Goal: Transaction & Acquisition: Purchase product/service

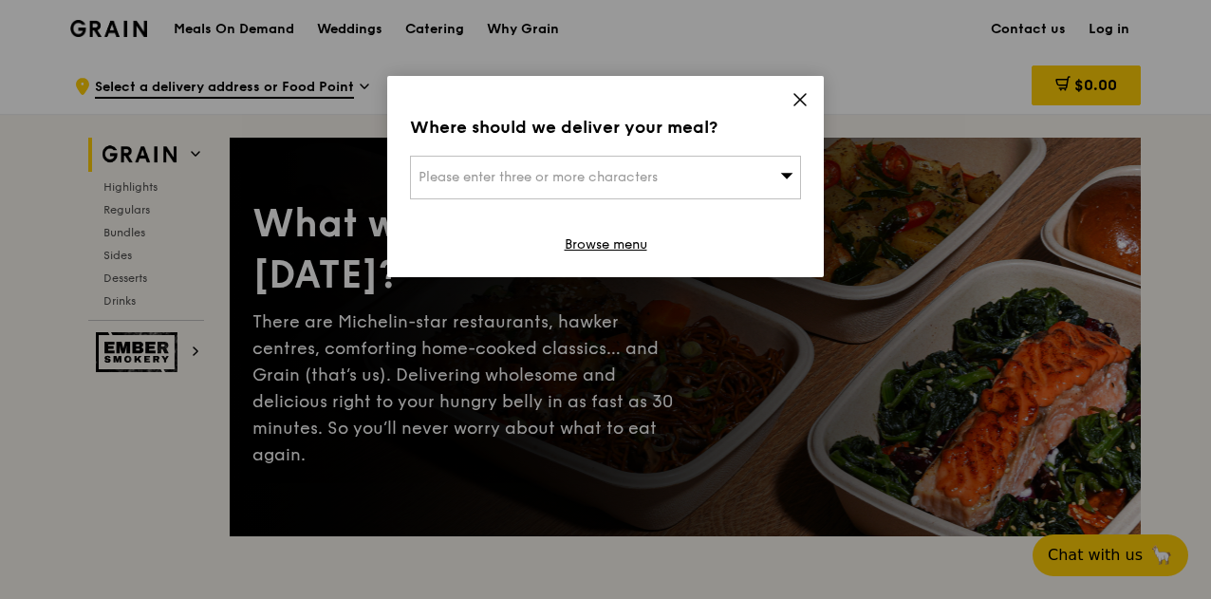
click at [683, 176] on div "Please enter three or more characters" at bounding box center [605, 178] width 391 height 44
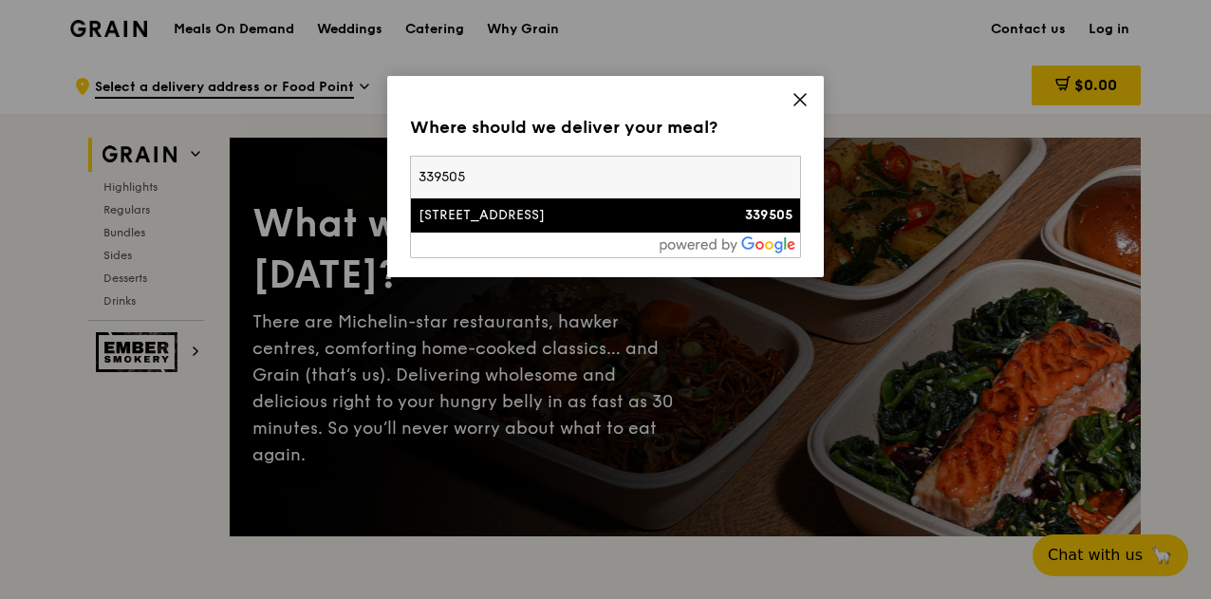
type input "339505"
click at [639, 217] on div "[STREET_ADDRESS]" at bounding box center [558, 215] width 281 height 19
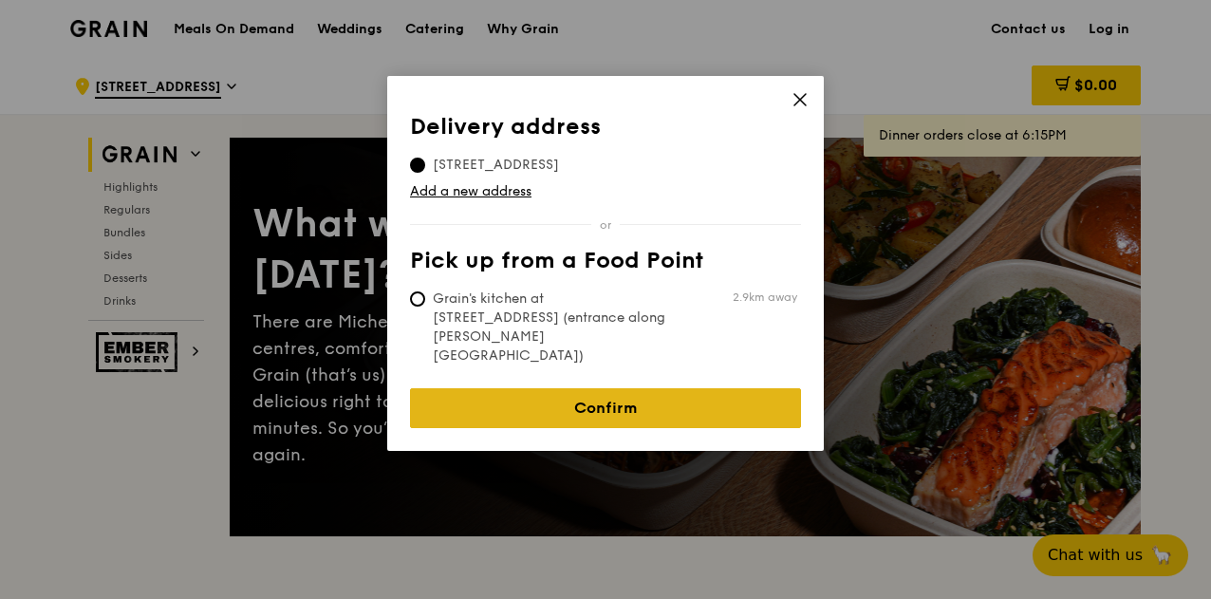
click at [585, 388] on link "Confirm" at bounding box center [605, 408] width 391 height 40
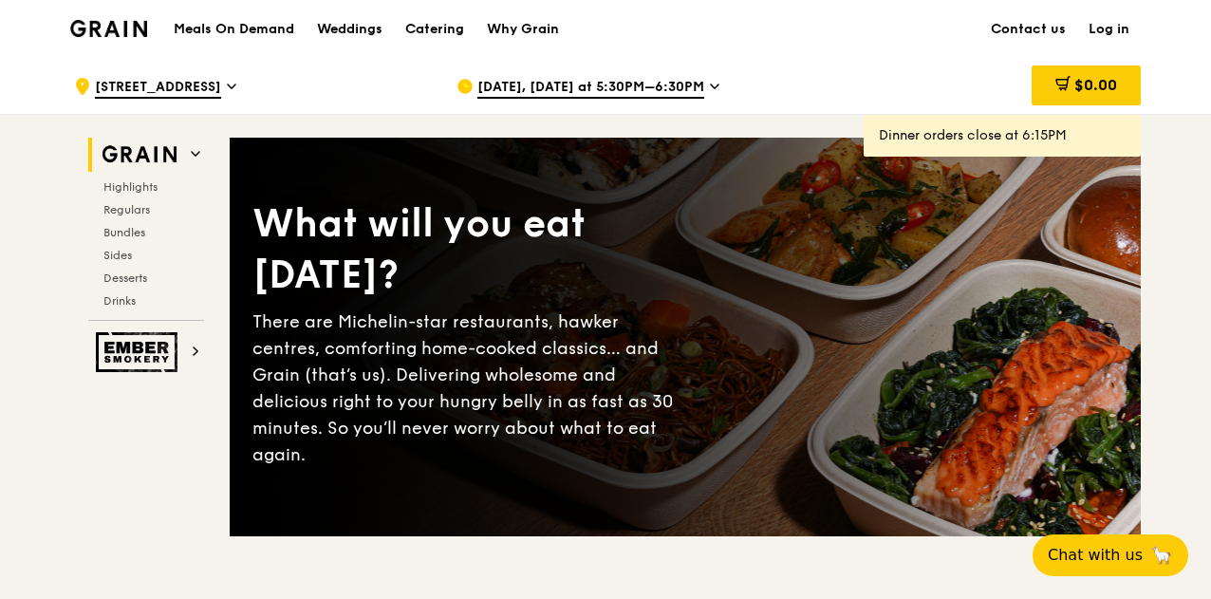
click at [574, 79] on span "[DATE], [DATE] at 5:30PM–6:30PM" at bounding box center [590, 88] width 227 height 21
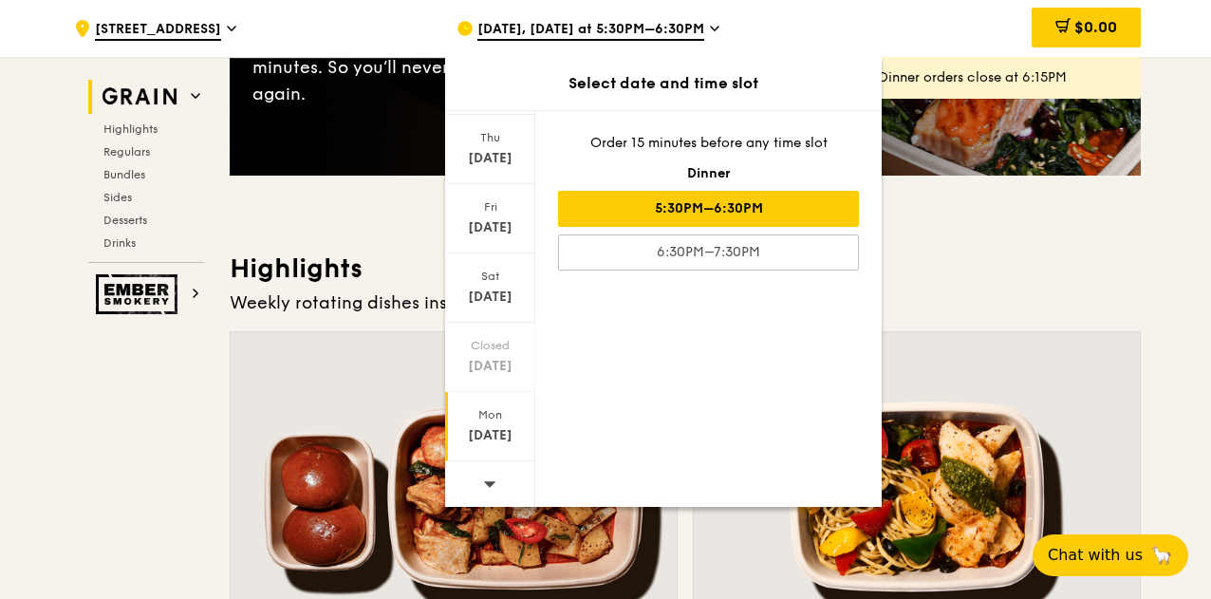
scroll to position [380, 0]
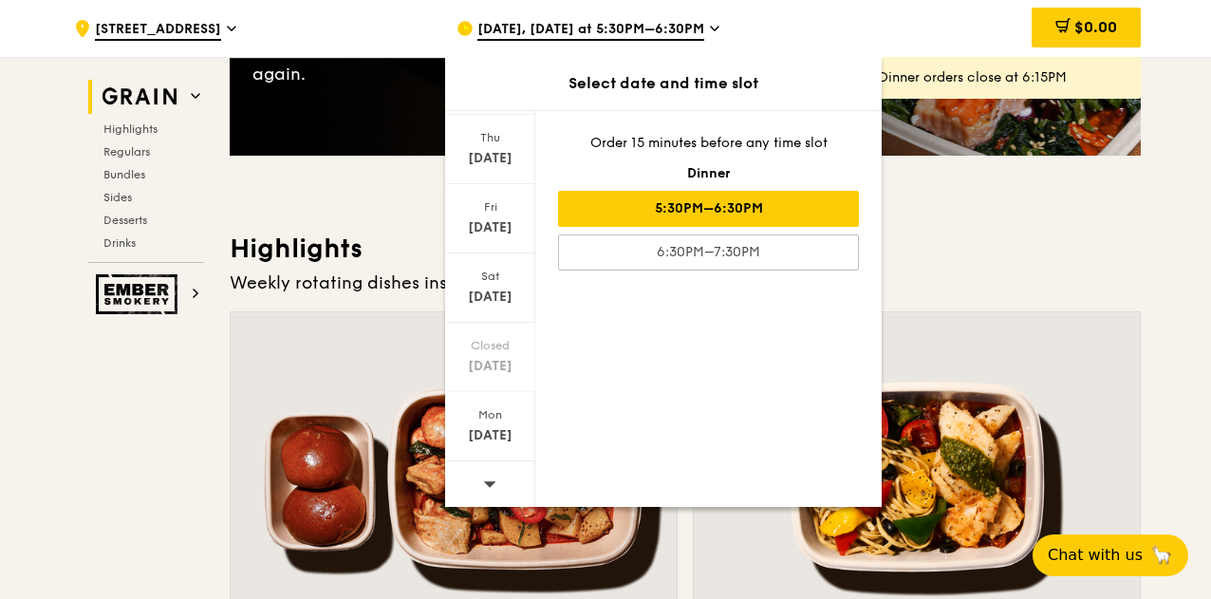
click at [496, 485] on div at bounding box center [490, 485] width 90 height 48
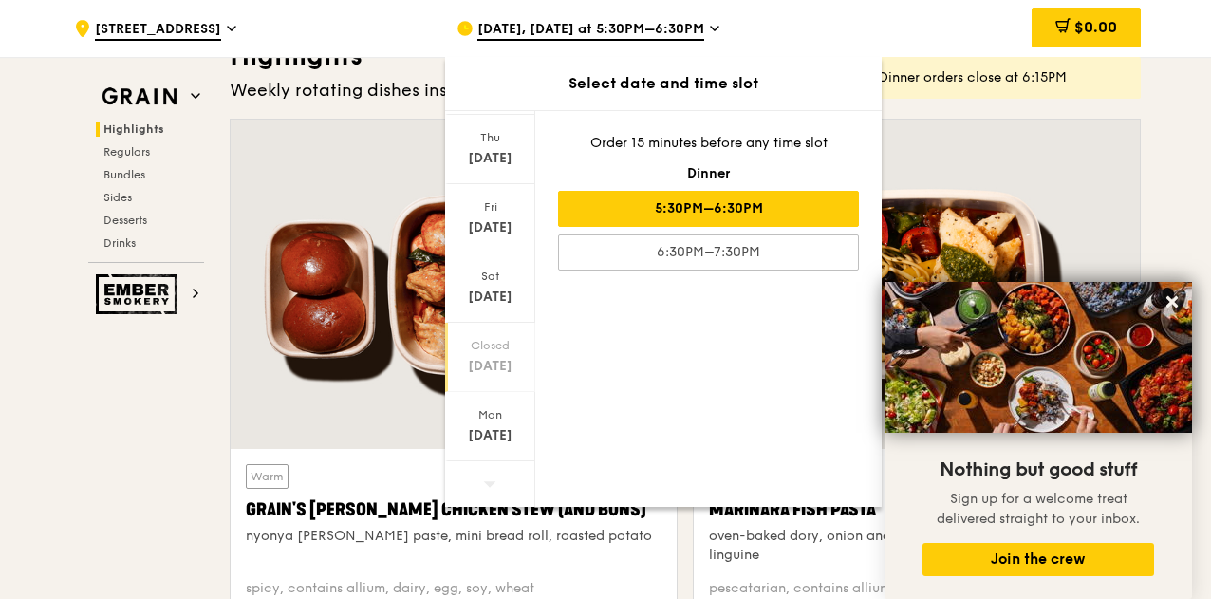
scroll to position [759, 0]
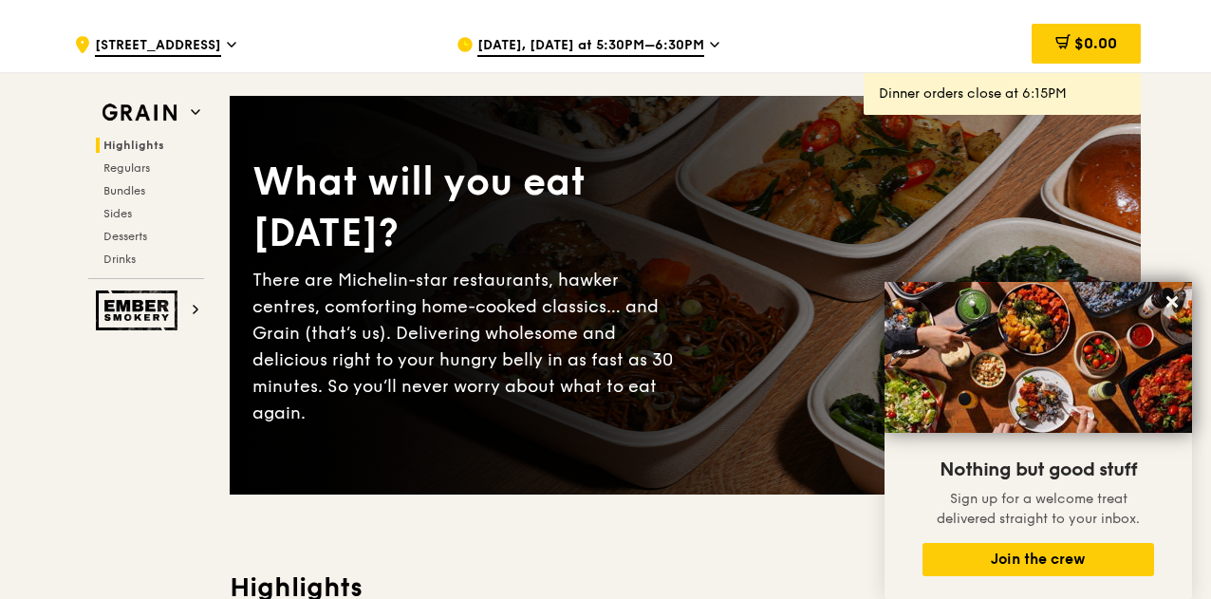
scroll to position [0, 0]
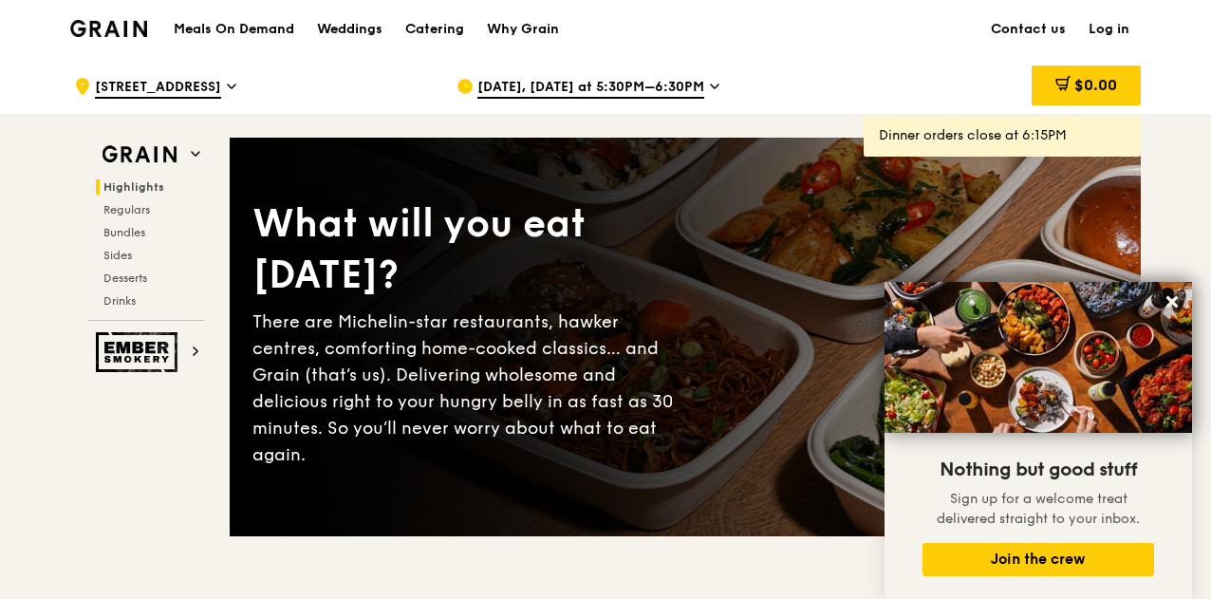
click at [539, 83] on span "[DATE], [DATE] at 5:30PM–6:30PM" at bounding box center [590, 88] width 227 height 21
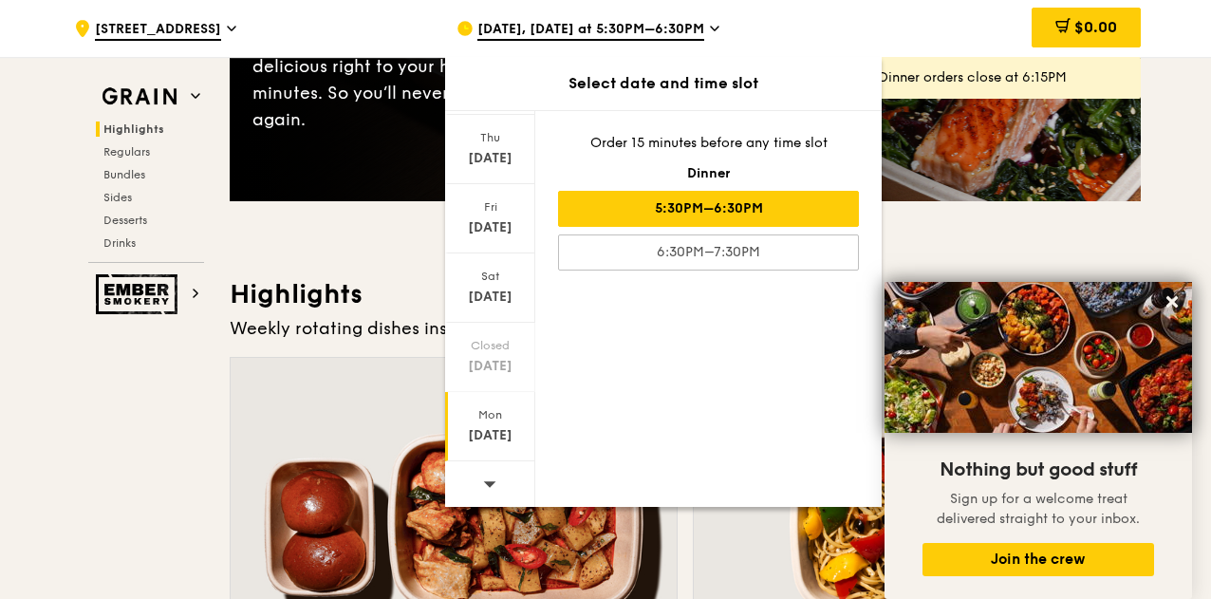
scroll to position [380, 0]
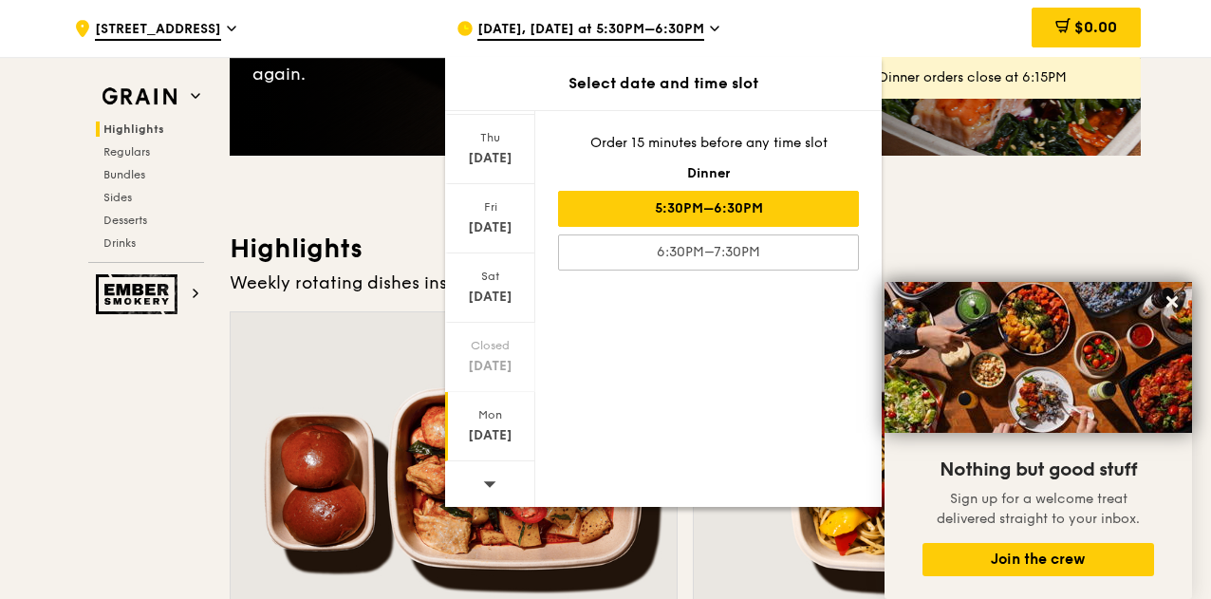
click at [483, 427] on div "[DATE]" at bounding box center [490, 435] width 84 height 19
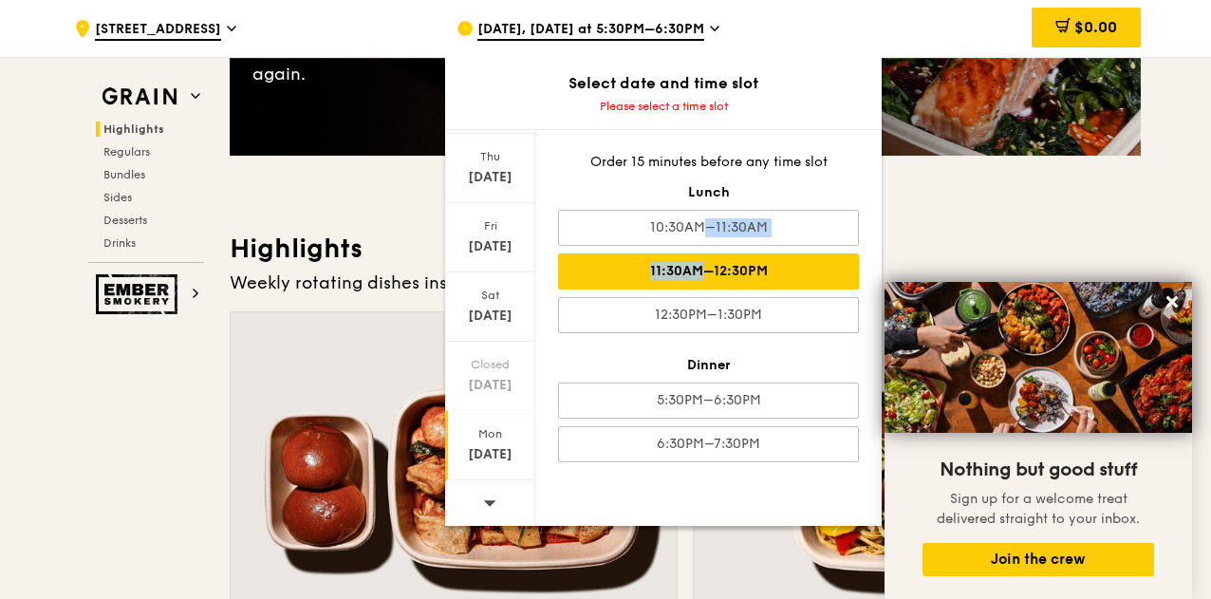
drag, startPoint x: 662, startPoint y: 229, endPoint x: 660, endPoint y: 265, distance: 36.1
click at [660, 265] on div "Order 15 minutes before any time slot Lunch 10:30AM–11:30AM 11:30AM–12:30PM 12:…" at bounding box center [708, 307] width 346 height 355
click at [659, 265] on div "11:30AM–12:30PM" at bounding box center [708, 271] width 301 height 36
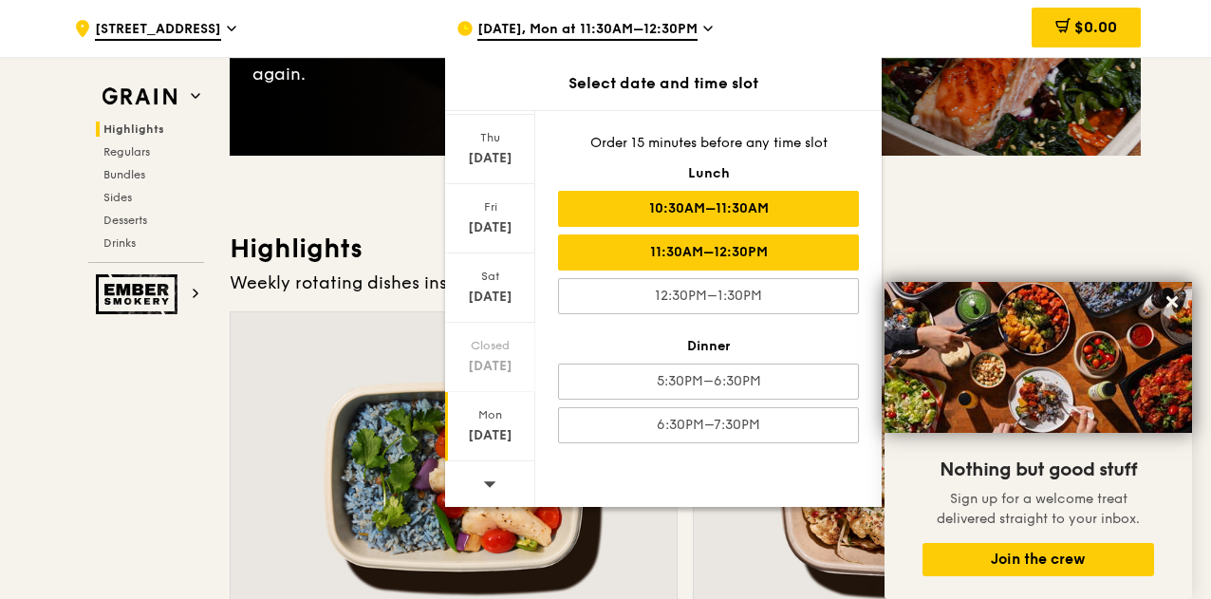
click at [695, 209] on div "10:30AM–11:30AM" at bounding box center [708, 209] width 301 height 36
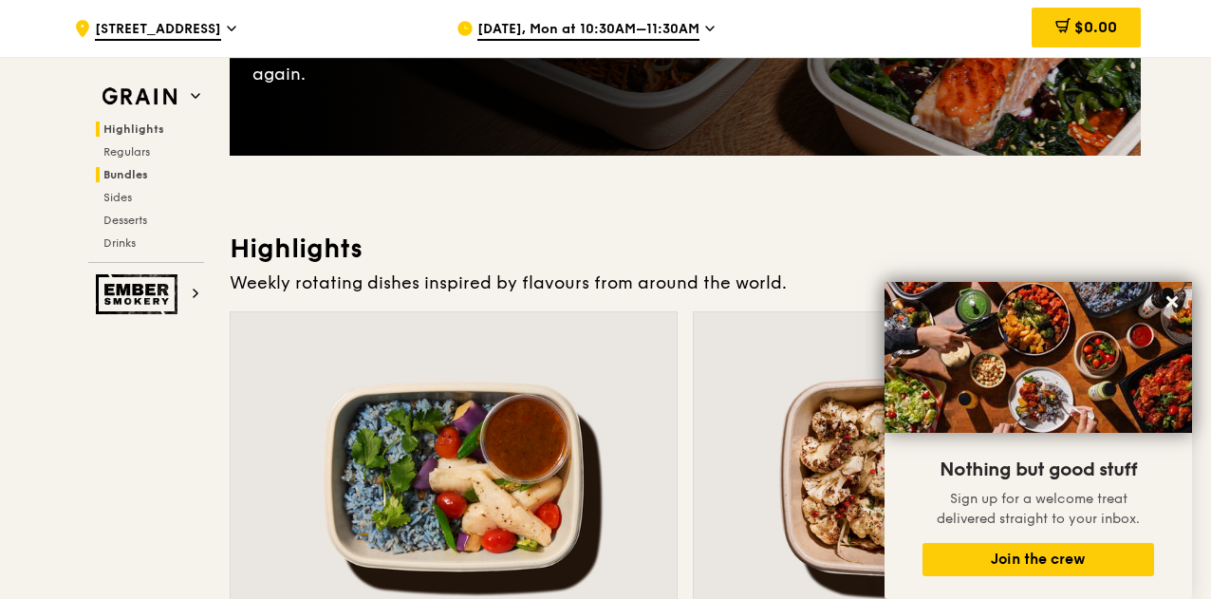
click at [156, 172] on h2 "Bundles" at bounding box center [150, 174] width 108 height 15
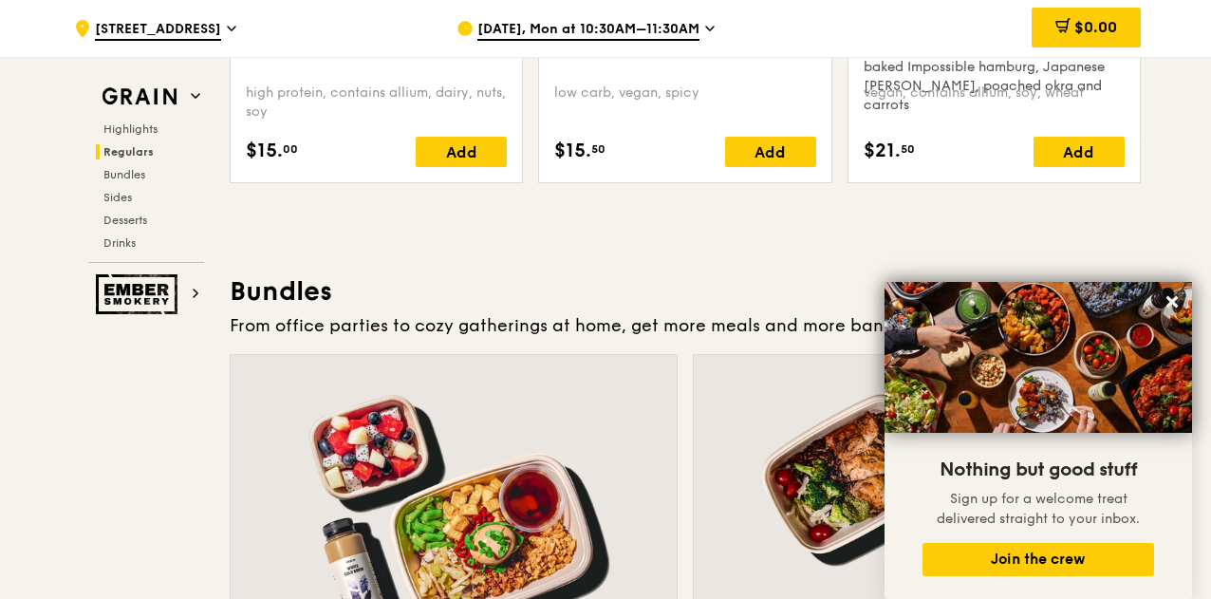
scroll to position [2747, 0]
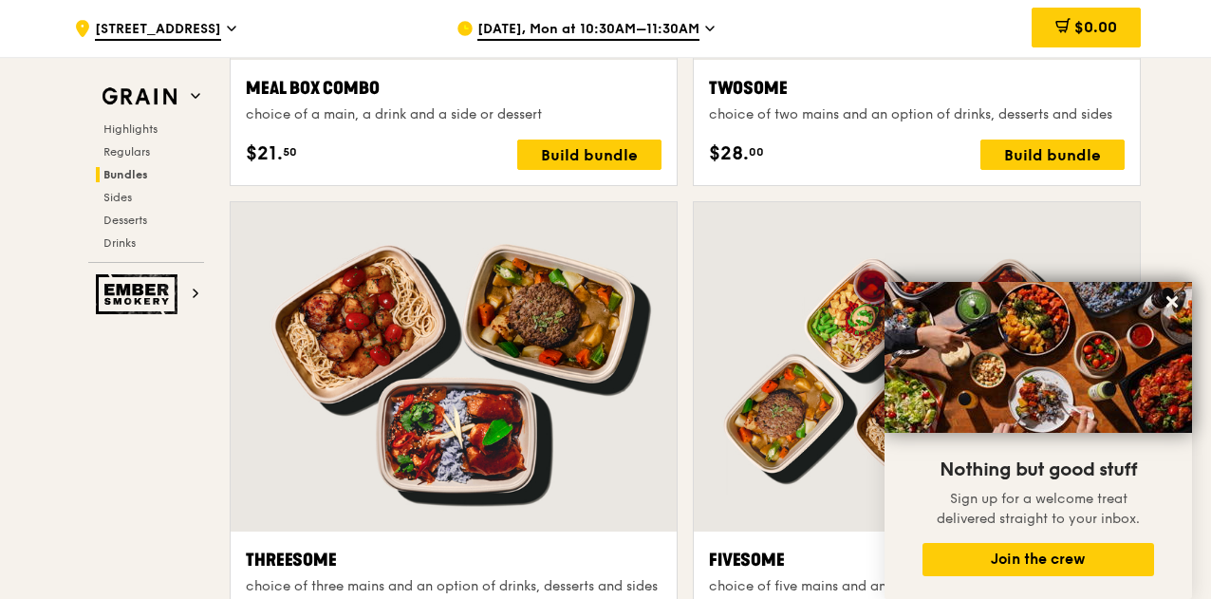
scroll to position [3127, 0]
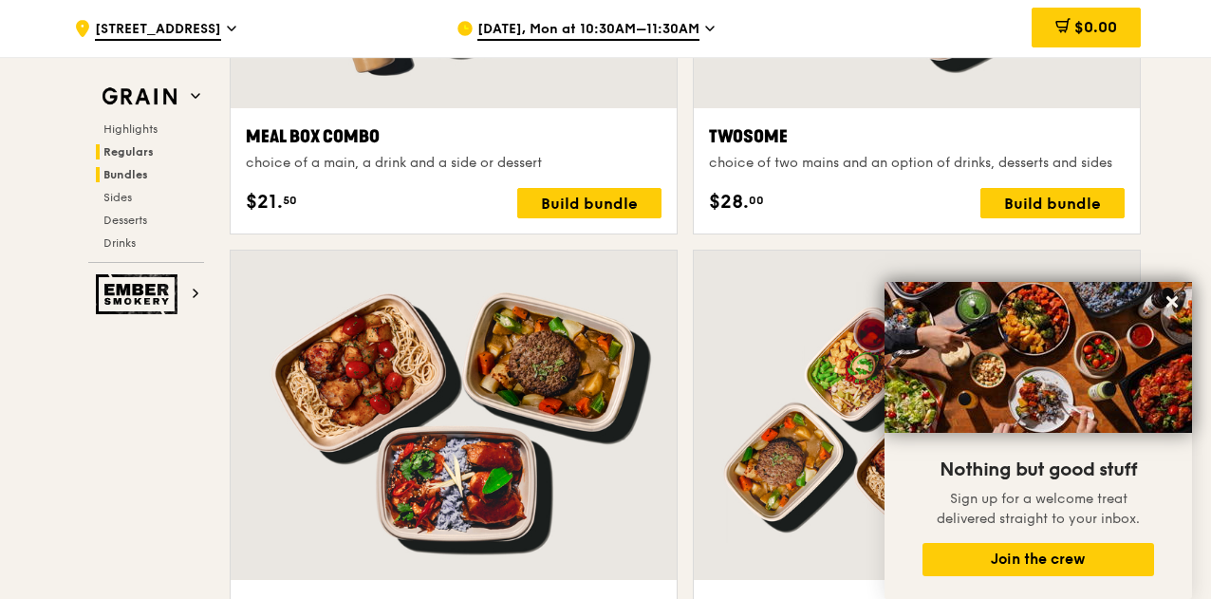
click at [127, 155] on span "Regulars" at bounding box center [128, 151] width 50 height 13
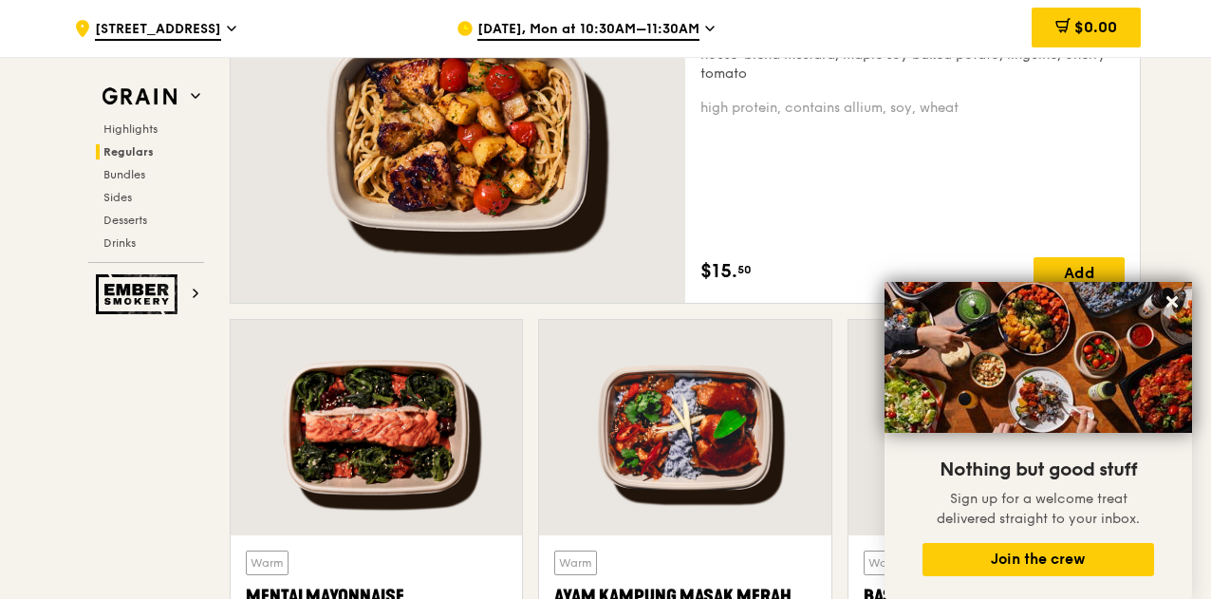
scroll to position [1550, 0]
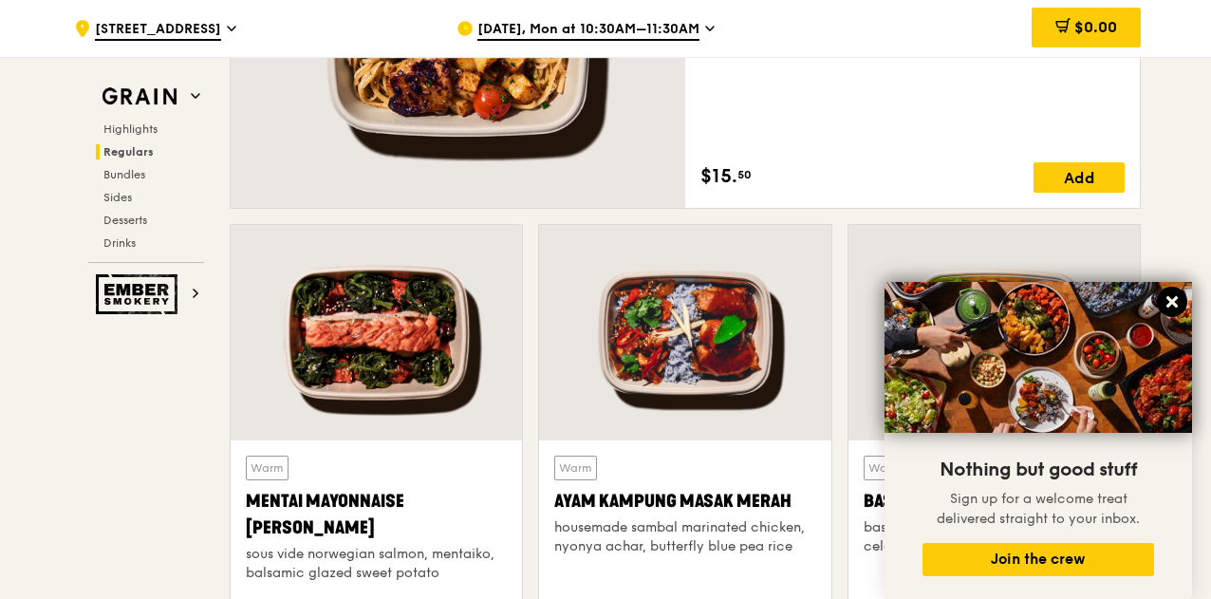
click at [1175, 302] on icon at bounding box center [1171, 301] width 11 height 11
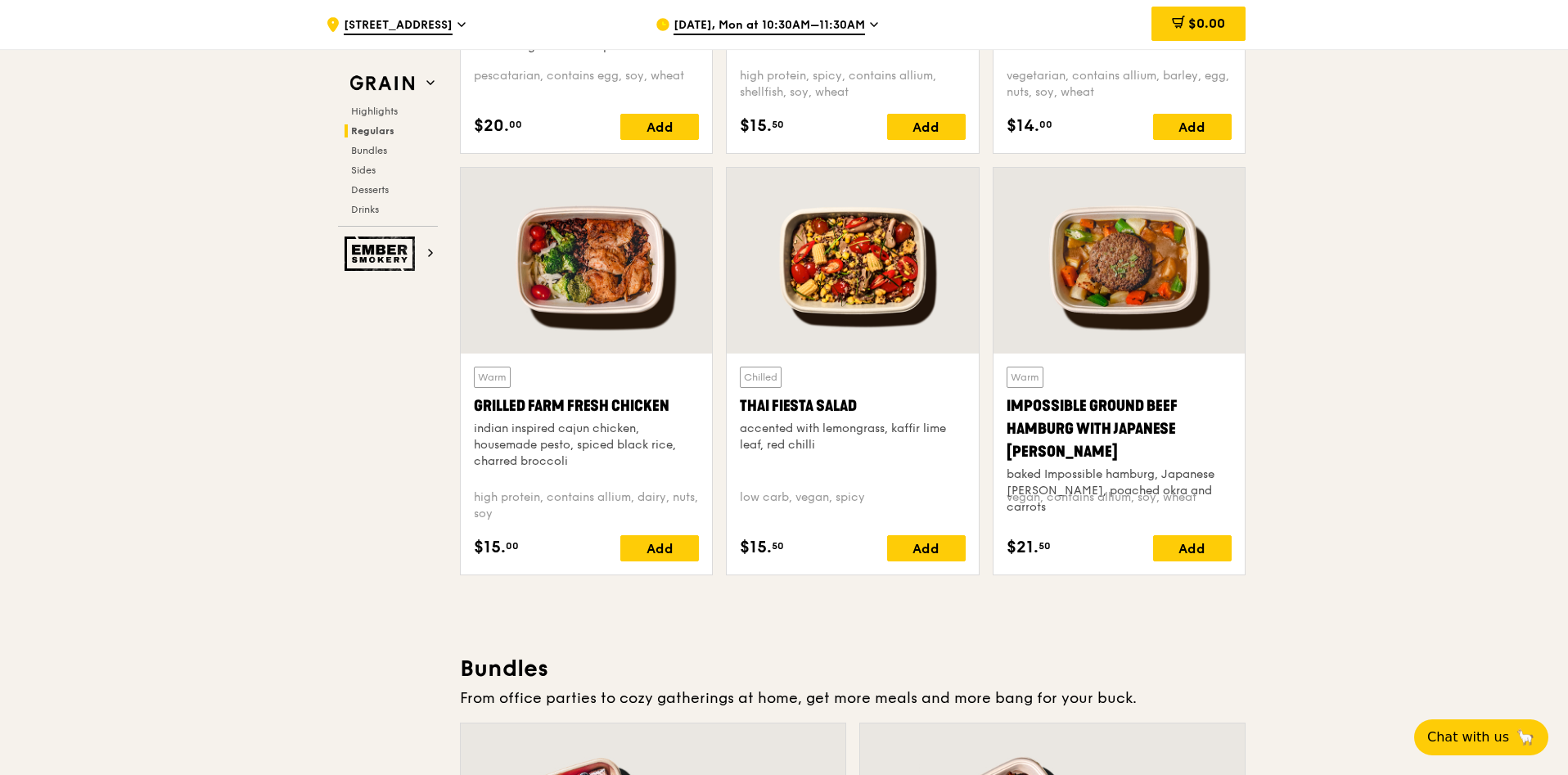
scroll to position [1787, 0]
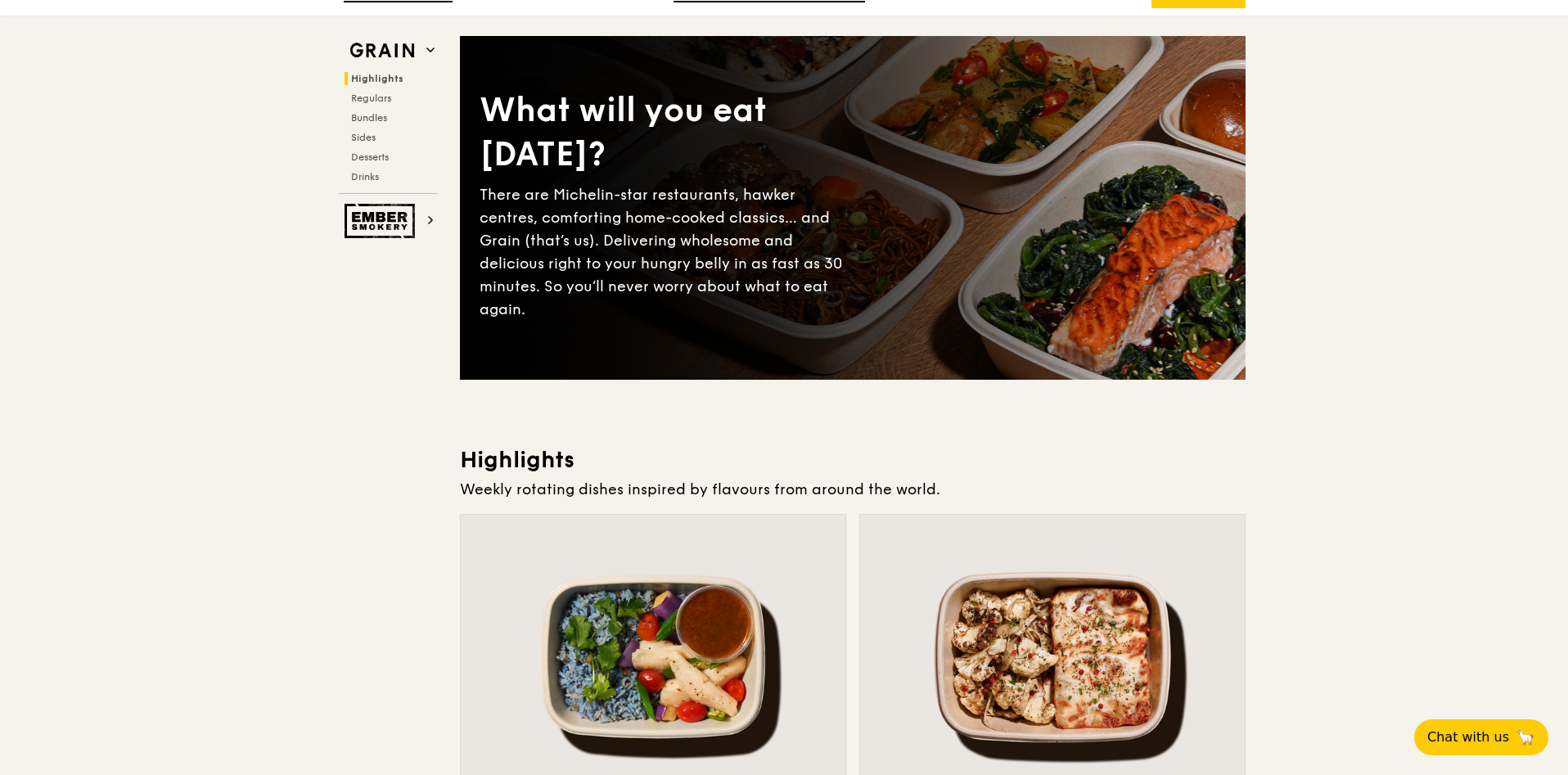
scroll to position [0, 0]
